Goal: Task Accomplishment & Management: Complete application form

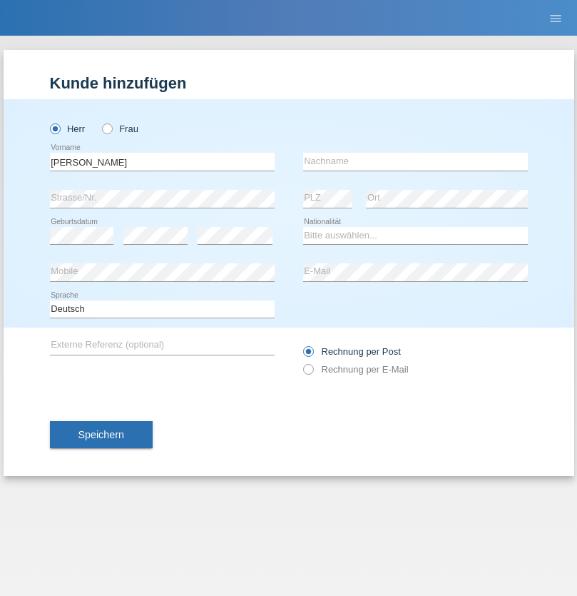
type input "David"
click at [415, 161] on input "text" at bounding box center [415, 162] width 225 height 18
type input "Senn"
select select "CH"
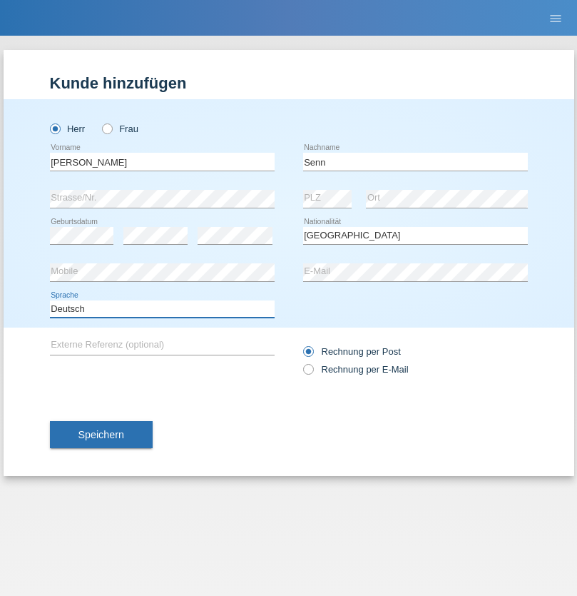
select select "en"
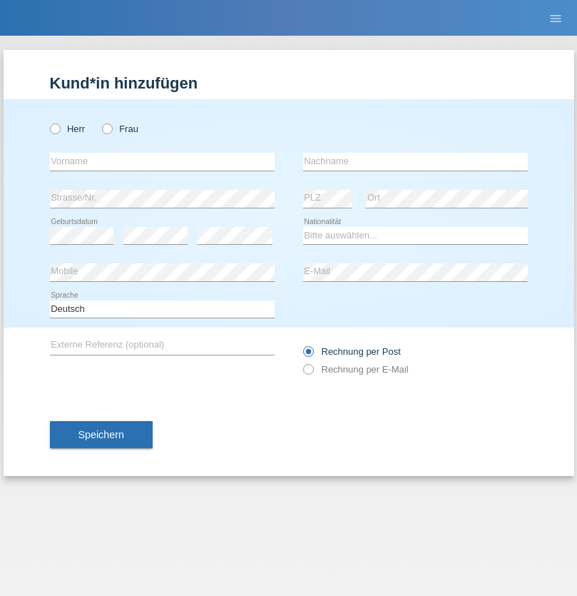
radio input "true"
click at [162, 161] on input "text" at bounding box center [162, 162] width 225 height 18
type input "[PERSON_NAME]"
click at [415, 161] on input "text" at bounding box center [415, 162] width 225 height 18
type input "Nemani"
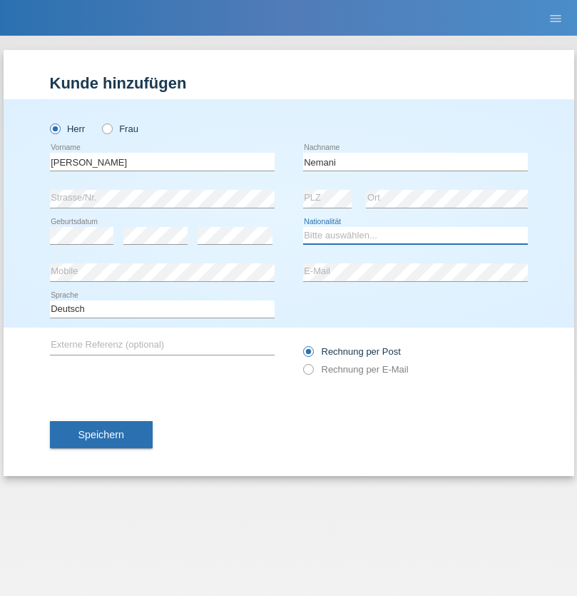
select select "AF"
select select "C"
select select "02"
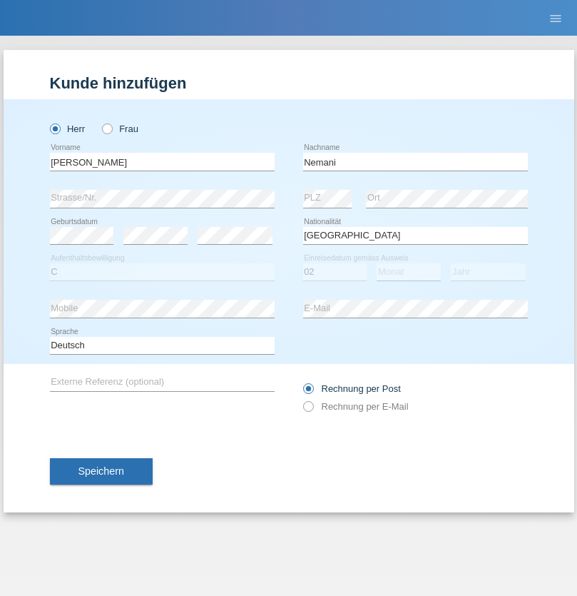
select select "01"
select select "2021"
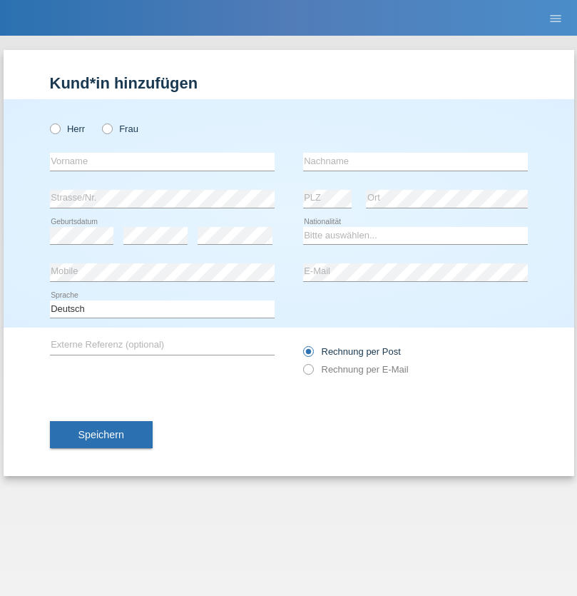
radio input "true"
click at [162, 161] on input "text" at bounding box center [162, 162] width 225 height 18
type input "Besart"
click at [415, 161] on input "text" at bounding box center [415, 162] width 225 height 18
type input "Emiri"
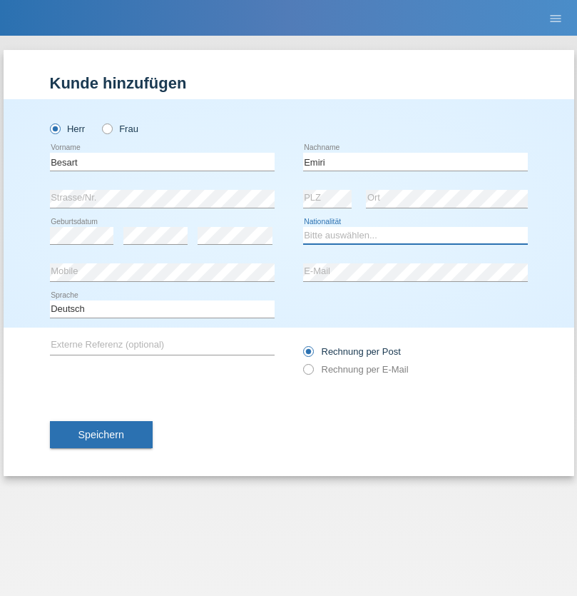
select select "XK"
select select "C"
select select "04"
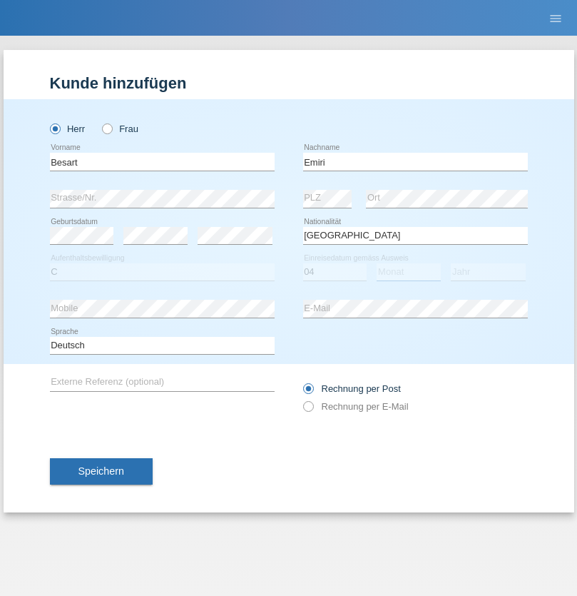
select select "04"
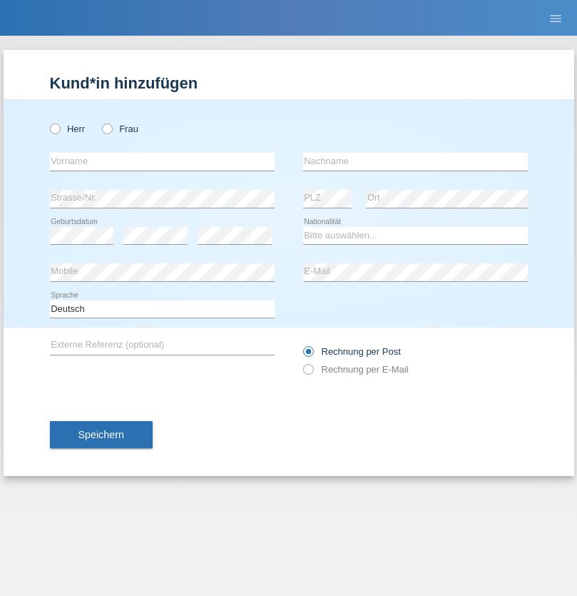
radio input "true"
click at [162, 161] on input "text" at bounding box center [162, 162] width 225 height 18
type input "Camille"
click at [415, 161] on input "text" at bounding box center [415, 162] width 225 height 18
type input "Jacquet"
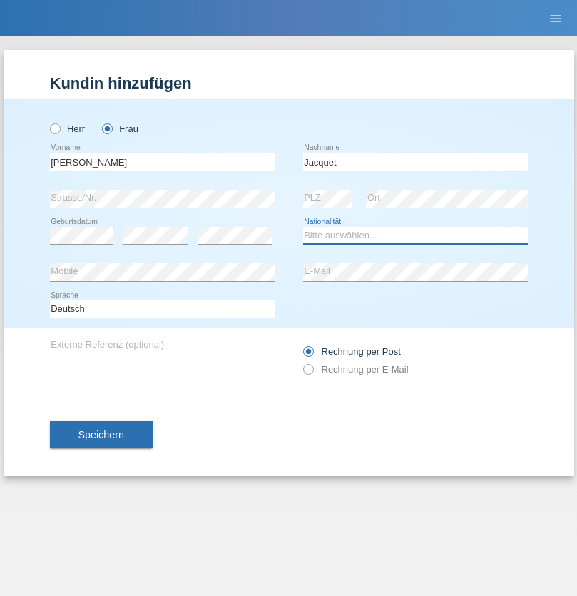
select select "CH"
radio input "true"
select select "DE"
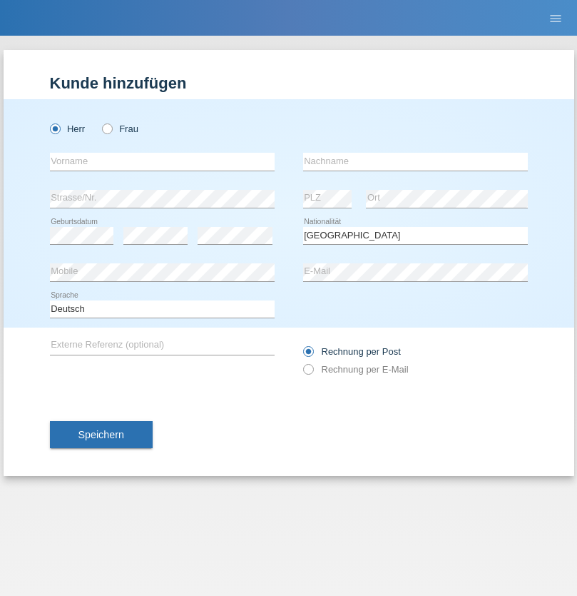
select select "C"
select select "07"
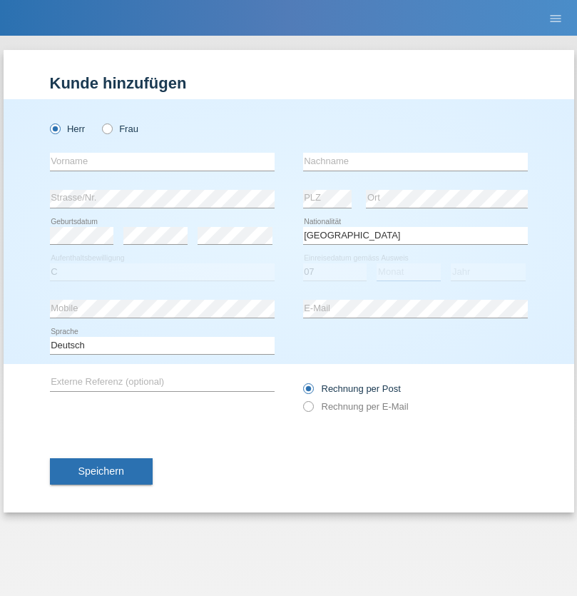
select select "11"
select select "1972"
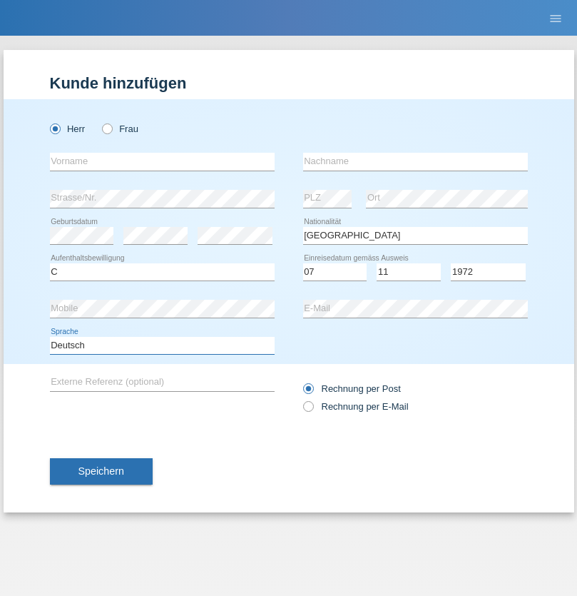
select select "en"
